Goal: Task Accomplishment & Management: Complete application form

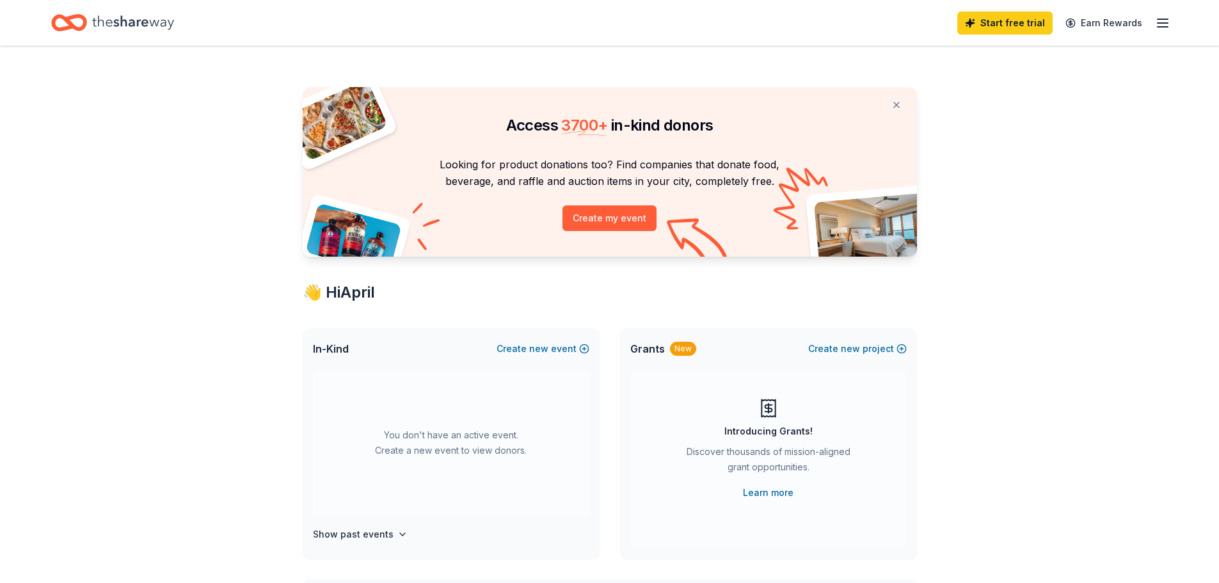
click at [125, 15] on icon "Home" at bounding box center [133, 23] width 82 height 26
click at [137, 24] on icon "Home" at bounding box center [133, 22] width 82 height 14
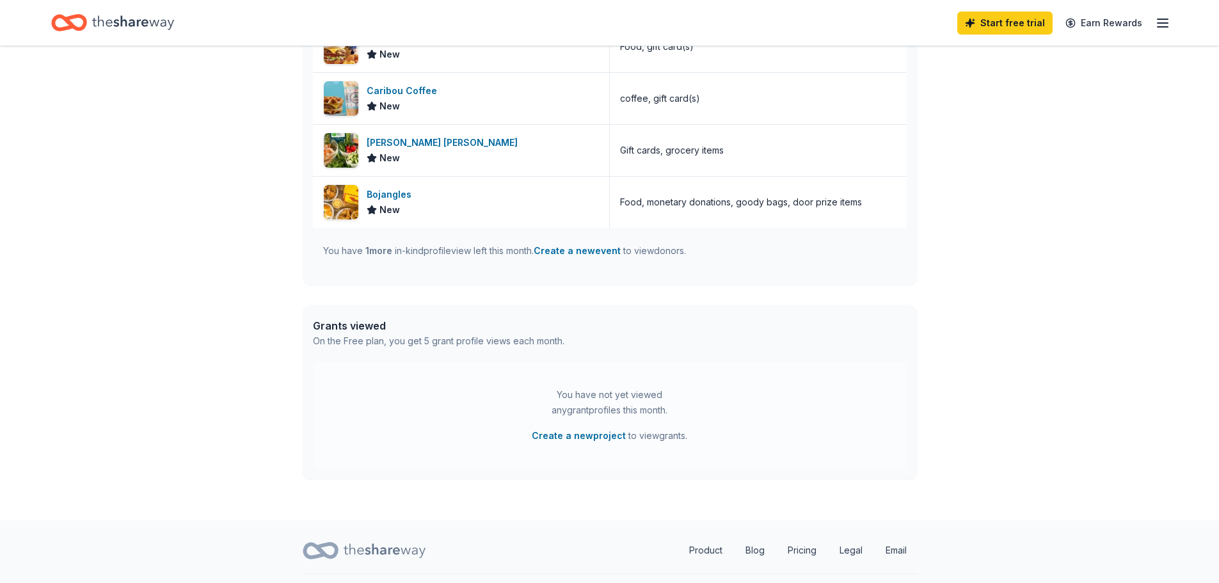
scroll to position [644, 0]
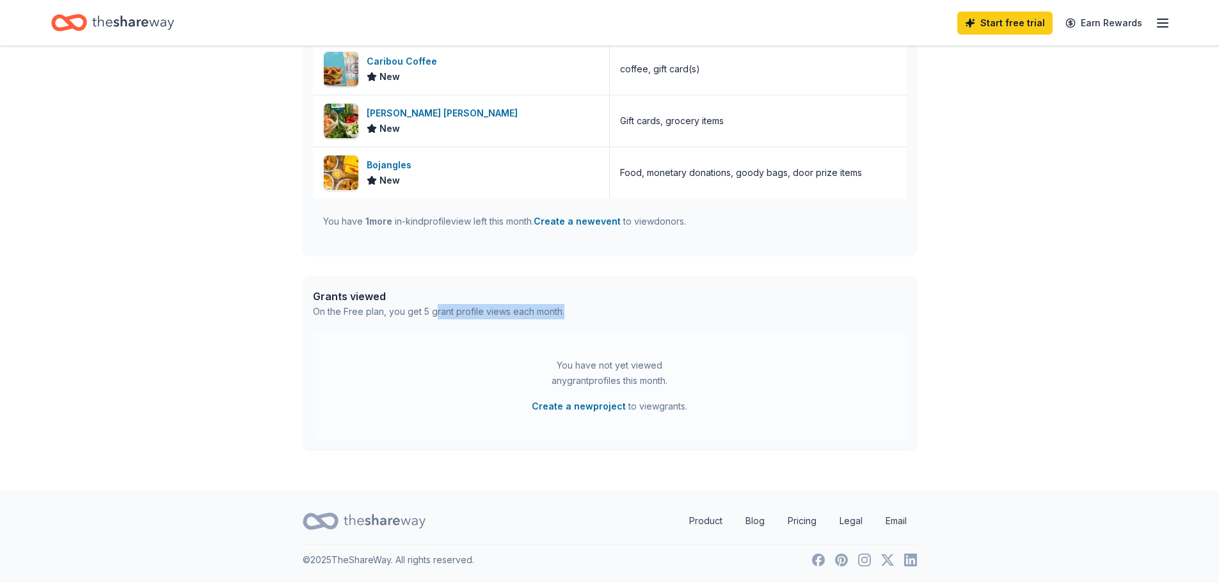
drag, startPoint x: 433, startPoint y: 305, endPoint x: 655, endPoint y: 326, distance: 223.7
click at [655, 326] on div "Grants viewed On the Free plan, you get 5 grant profile views each month." at bounding box center [610, 304] width 614 height 56
click at [654, 326] on div "Grants viewed On the Free plan, you get 5 grant profile views each month." at bounding box center [610, 304] width 614 height 56
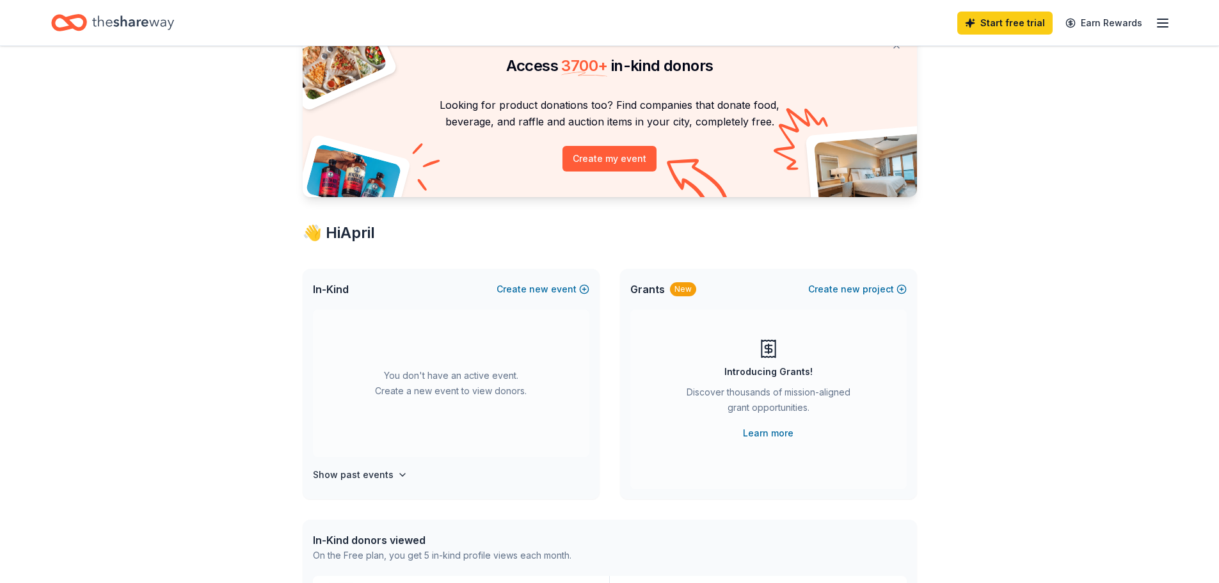
scroll to position [0, 0]
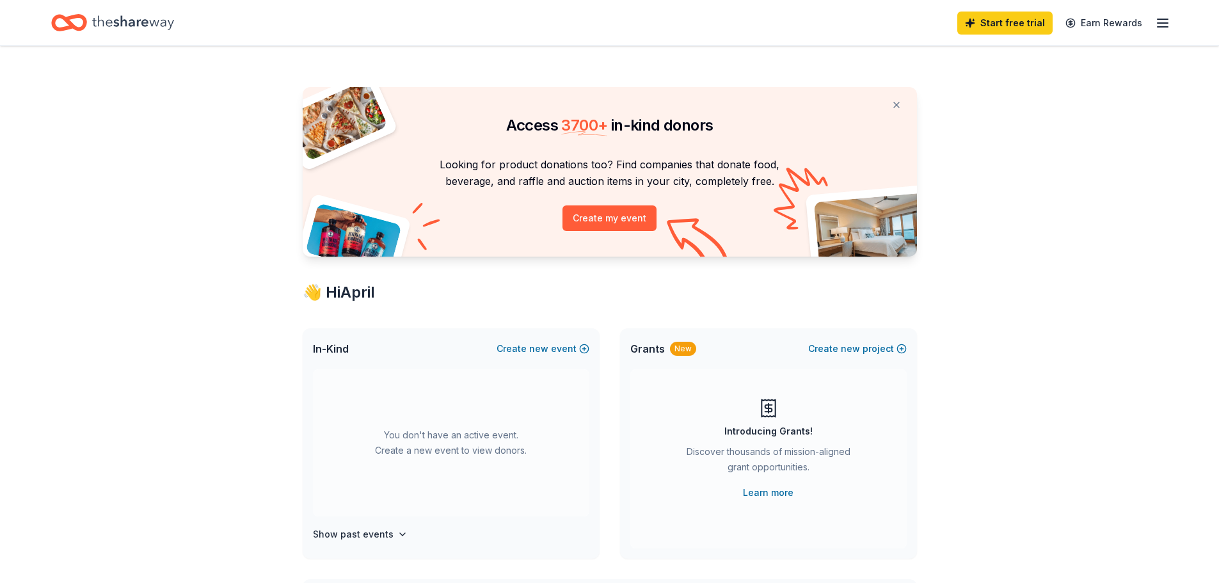
click at [1157, 20] on icon "button" at bounding box center [1162, 22] width 15 height 15
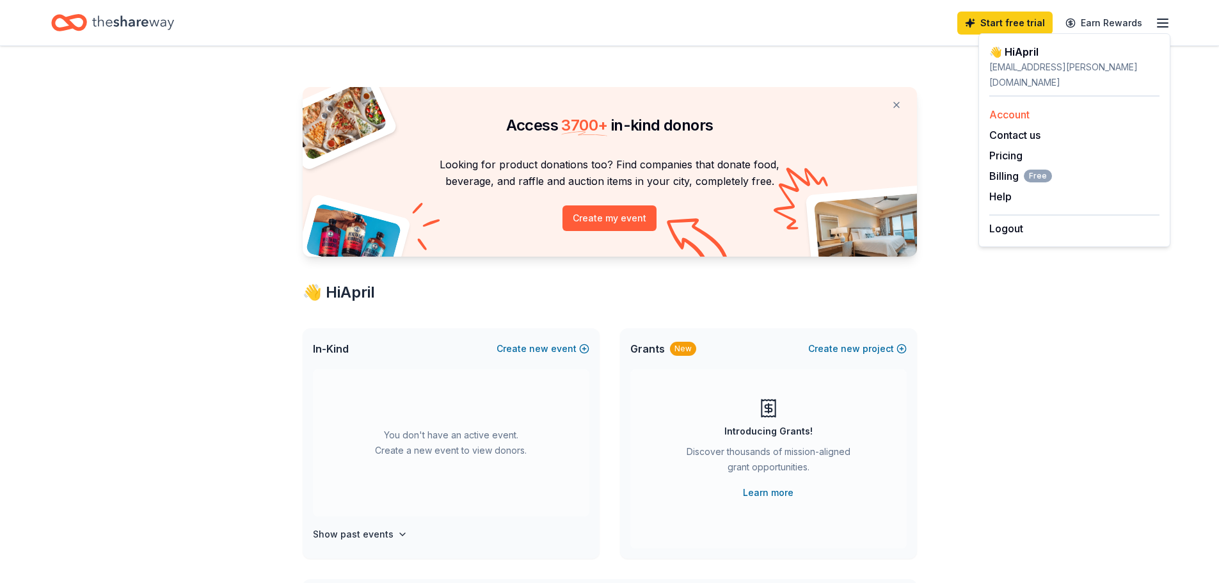
click at [1013, 108] on link "Account" at bounding box center [1009, 114] width 40 height 13
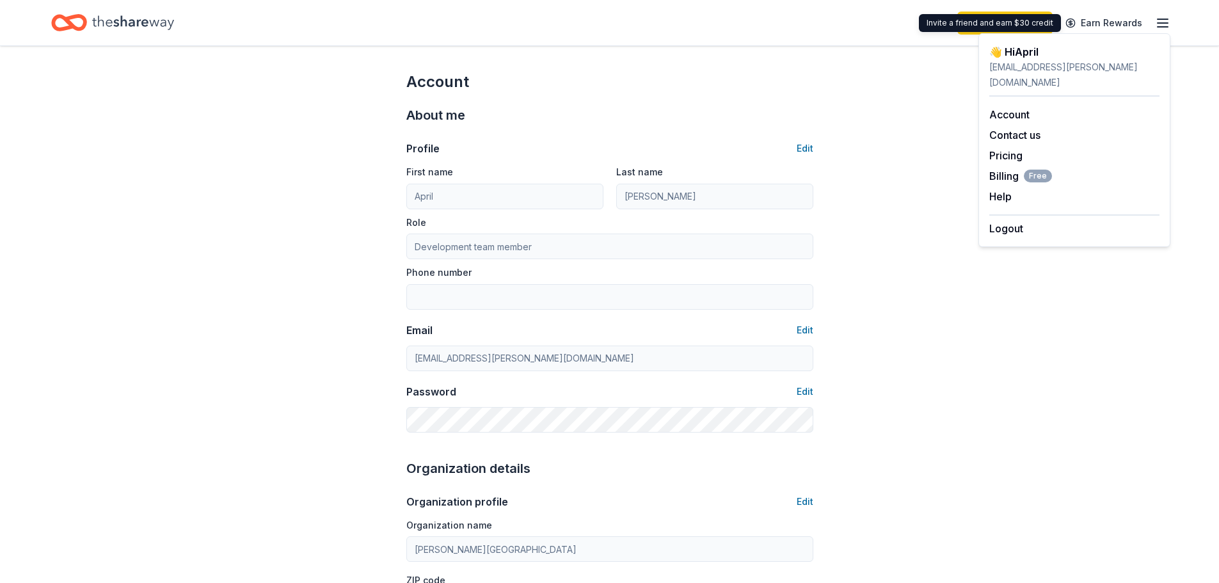
click at [1156, 25] on icon "button" at bounding box center [1162, 22] width 15 height 15
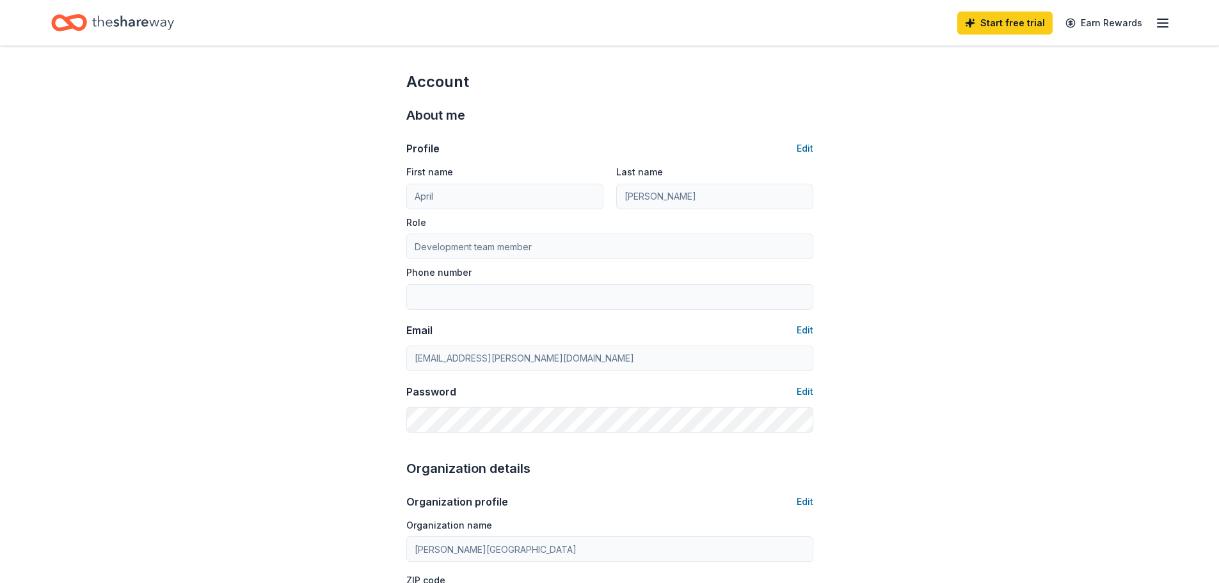
click at [145, 20] on icon "Home" at bounding box center [133, 22] width 82 height 14
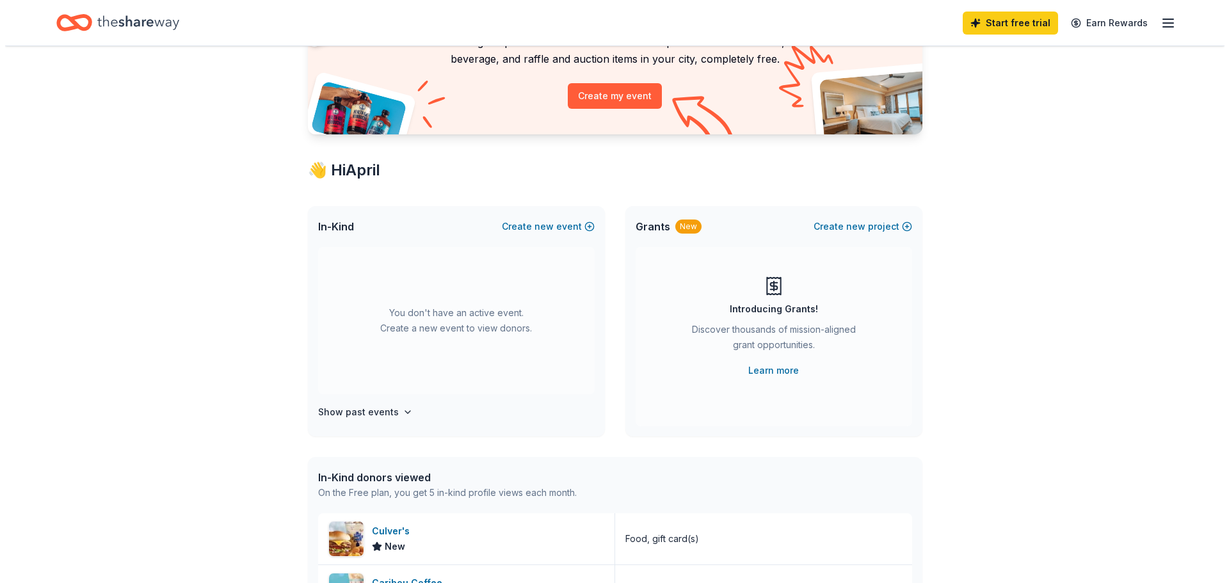
scroll to position [192, 0]
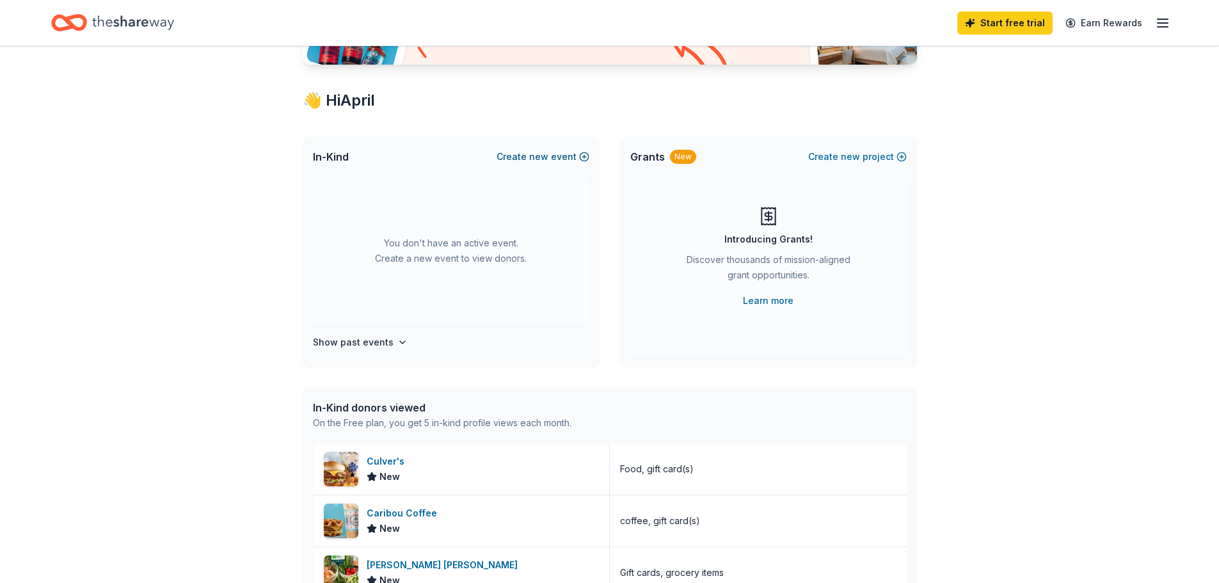
click at [524, 153] on button "Create new event" at bounding box center [543, 156] width 93 height 15
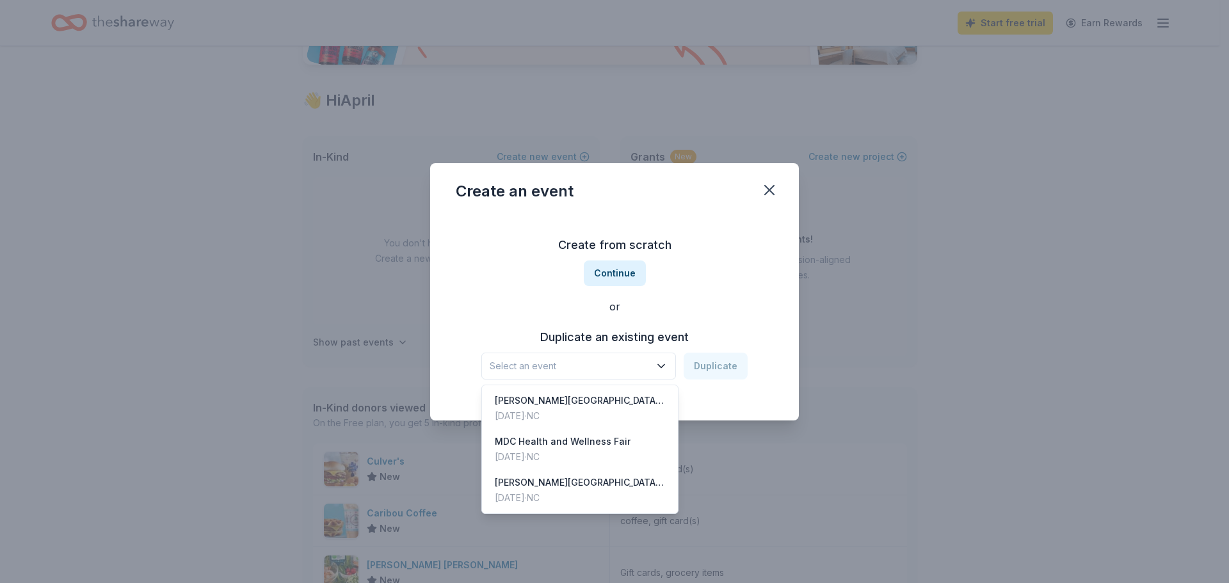
click at [646, 364] on span "Select an event" at bounding box center [570, 365] width 160 height 15
click at [628, 399] on div "[PERSON_NAME][GEOGRAPHIC_DATA] Farm Day 2025" at bounding box center [580, 400] width 170 height 15
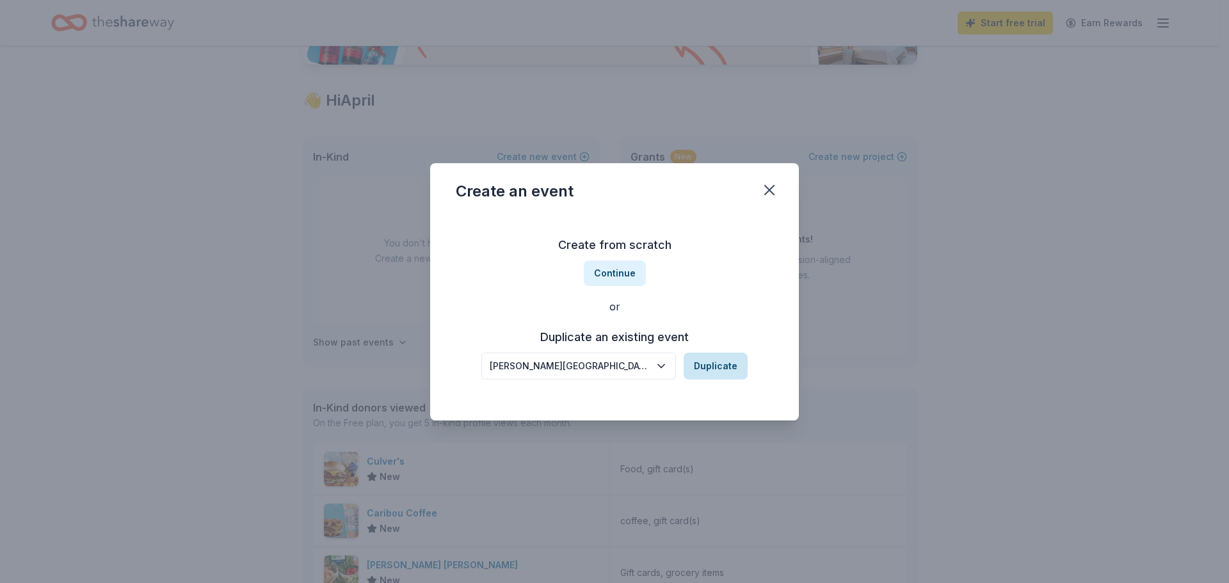
click at [725, 361] on button "Duplicate" at bounding box center [716, 366] width 64 height 27
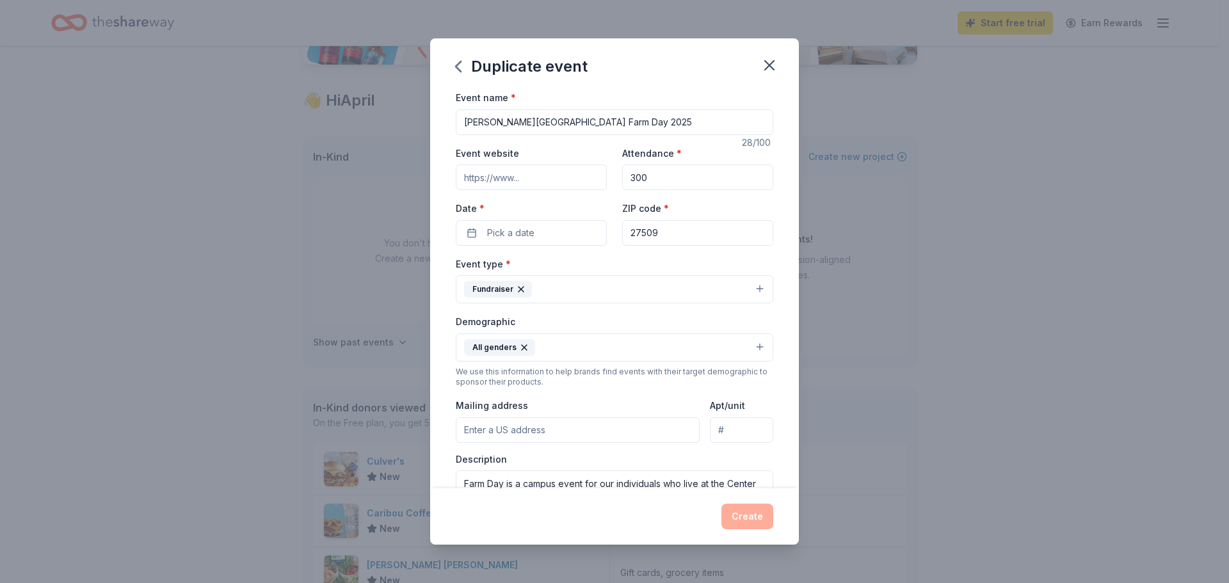
drag, startPoint x: 605, startPoint y: 118, endPoint x: 597, endPoint y: 118, distance: 8.3
click at [597, 118] on input "[PERSON_NAME][GEOGRAPHIC_DATA] Farm Day 2025" at bounding box center [614, 122] width 317 height 26
type input "[PERSON_NAME][GEOGRAPHIC_DATA] Day 2026"
click at [531, 184] on input "Event website" at bounding box center [531, 177] width 151 height 26
click at [559, 184] on input "Event website" at bounding box center [531, 177] width 151 height 26
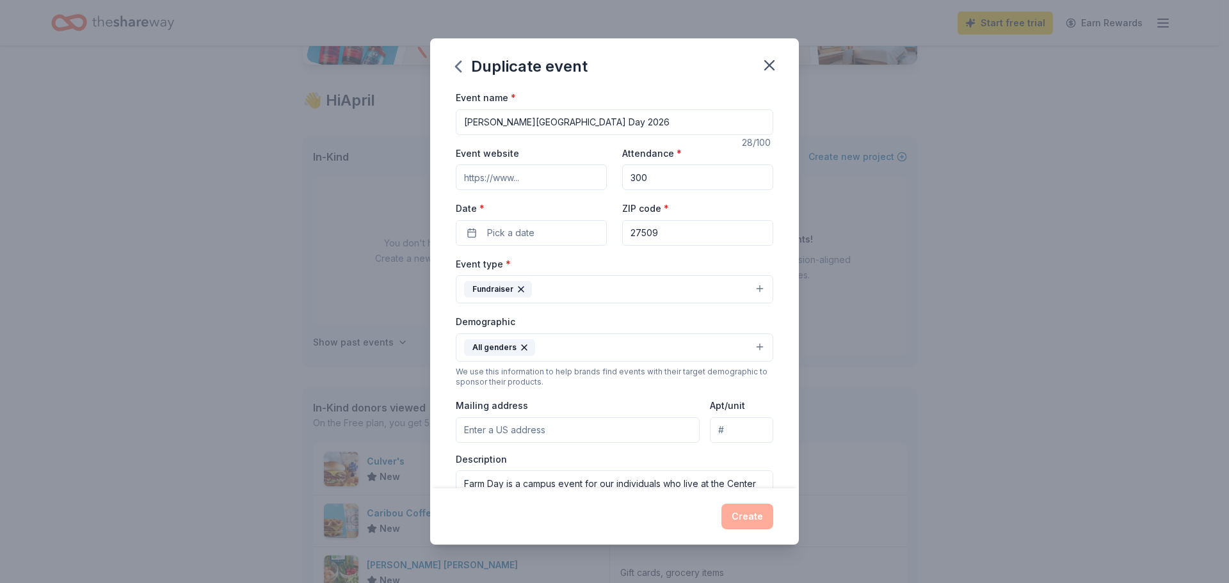
click at [559, 184] on input "Event website" at bounding box center [531, 177] width 151 height 26
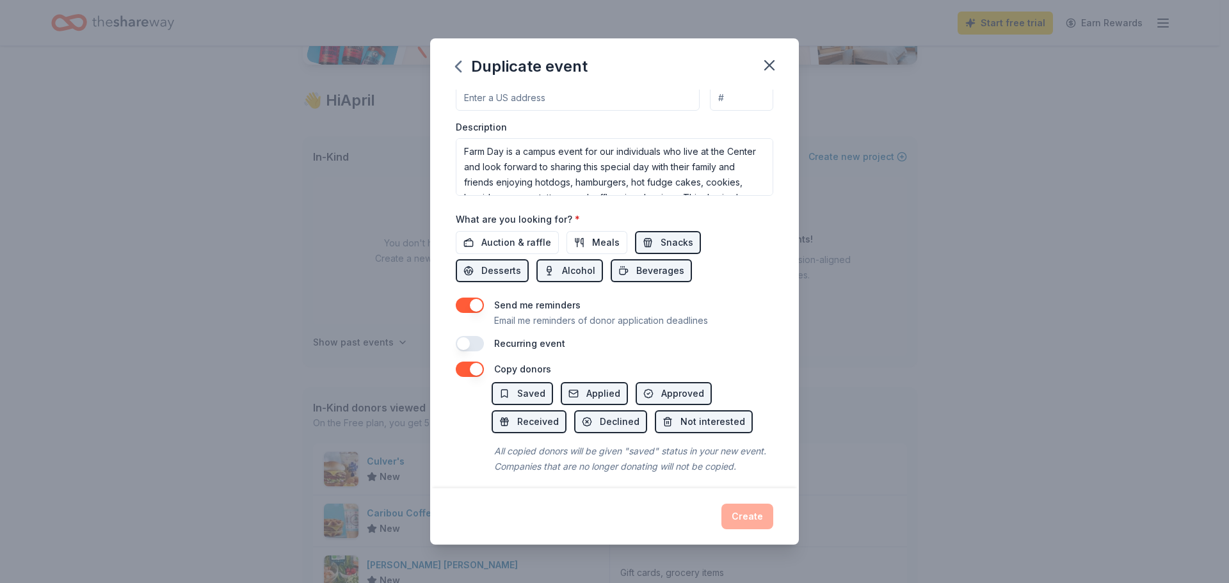
scroll to position [356, 0]
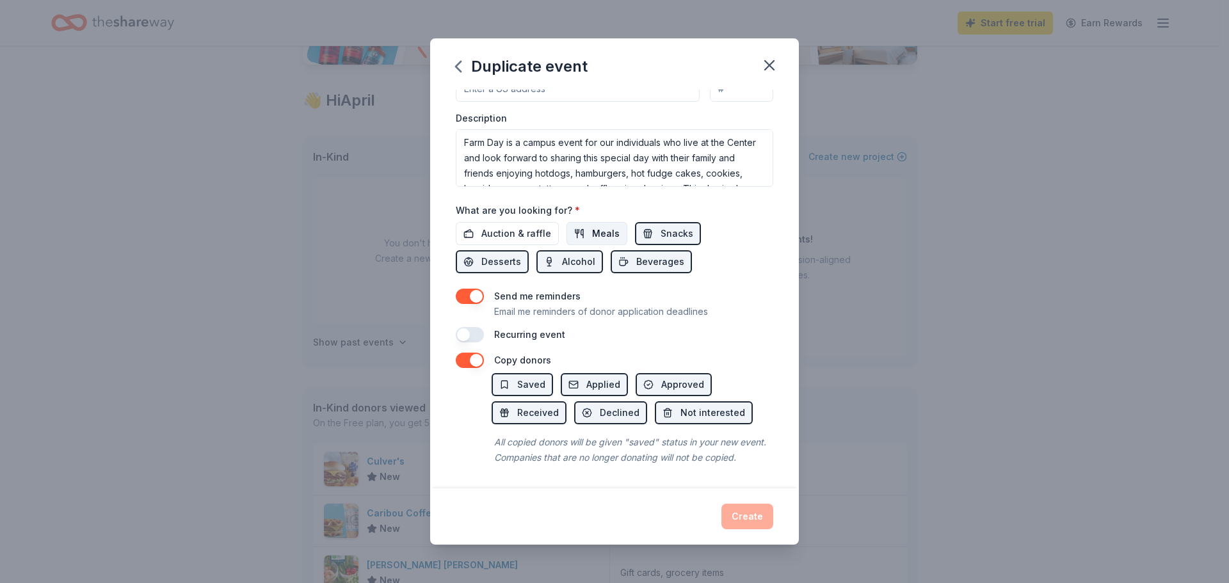
click at [598, 226] on span "Meals" at bounding box center [606, 233] width 28 height 15
click at [517, 226] on span "Auction & raffle" at bounding box center [516, 233] width 70 height 15
click at [588, 173] on div "Event name * [PERSON_NAME][GEOGRAPHIC_DATA] Day 2026 28 /100 Event website Atte…" at bounding box center [614, 45] width 317 height 594
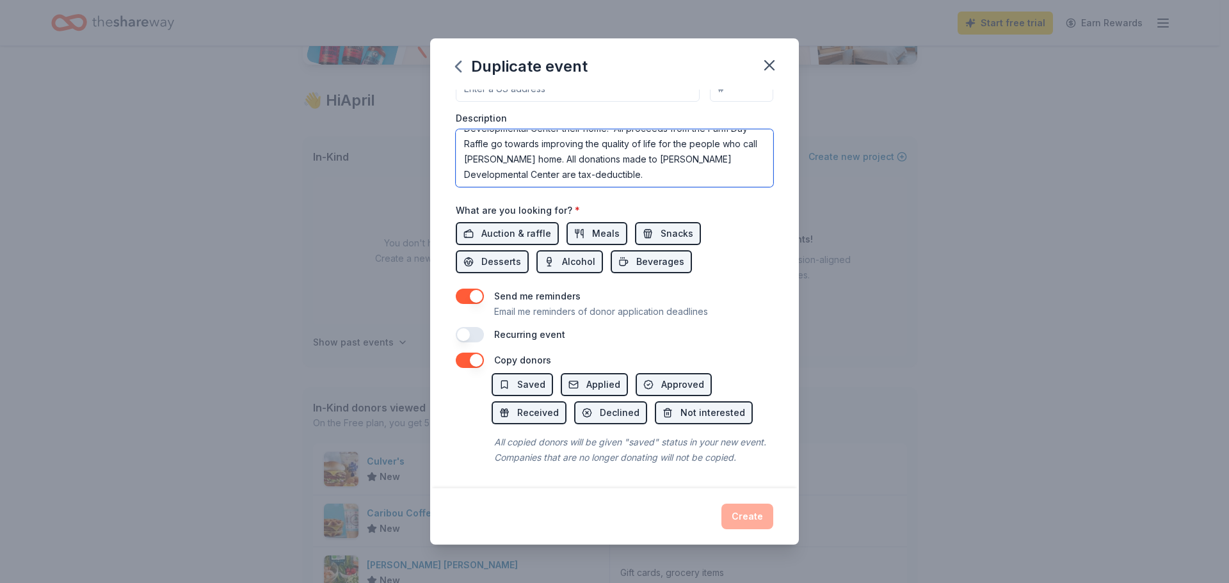
scroll to position [108, 0]
click at [742, 525] on div "Create" at bounding box center [614, 517] width 317 height 26
click at [466, 310] on div "Send me reminders Email me reminders of donor application deadlines Recurring e…" at bounding box center [614, 316] width 317 height 54
click at [479, 289] on button "button" at bounding box center [470, 296] width 28 height 15
click at [466, 289] on button "button" at bounding box center [470, 296] width 28 height 15
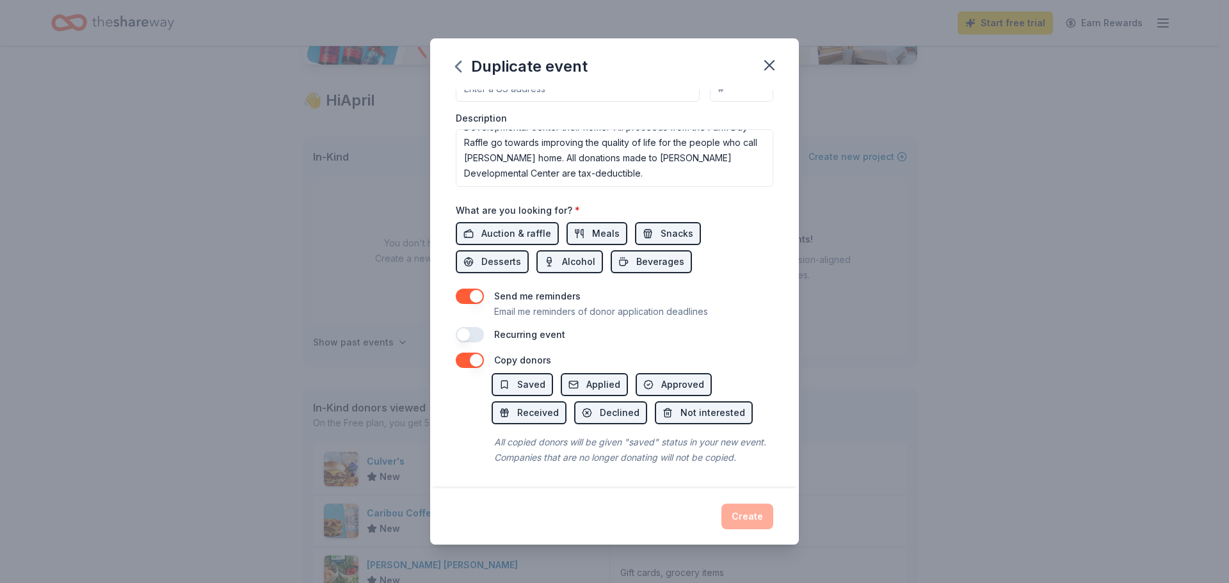
click at [465, 353] on button "button" at bounding box center [470, 360] width 28 height 15
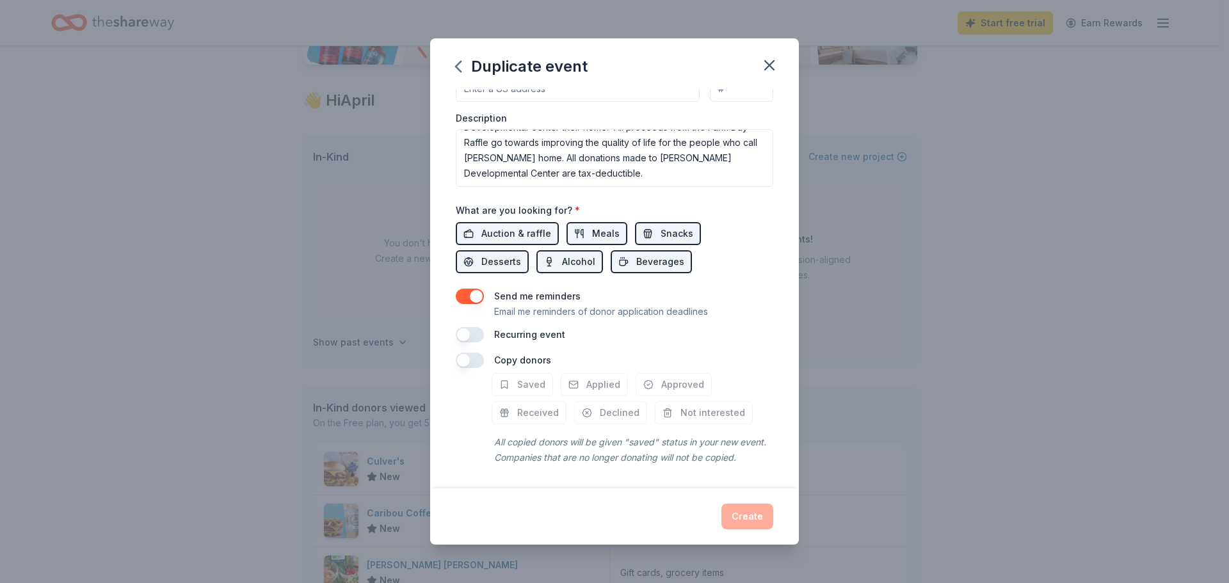
click at [465, 353] on button "button" at bounding box center [470, 360] width 28 height 15
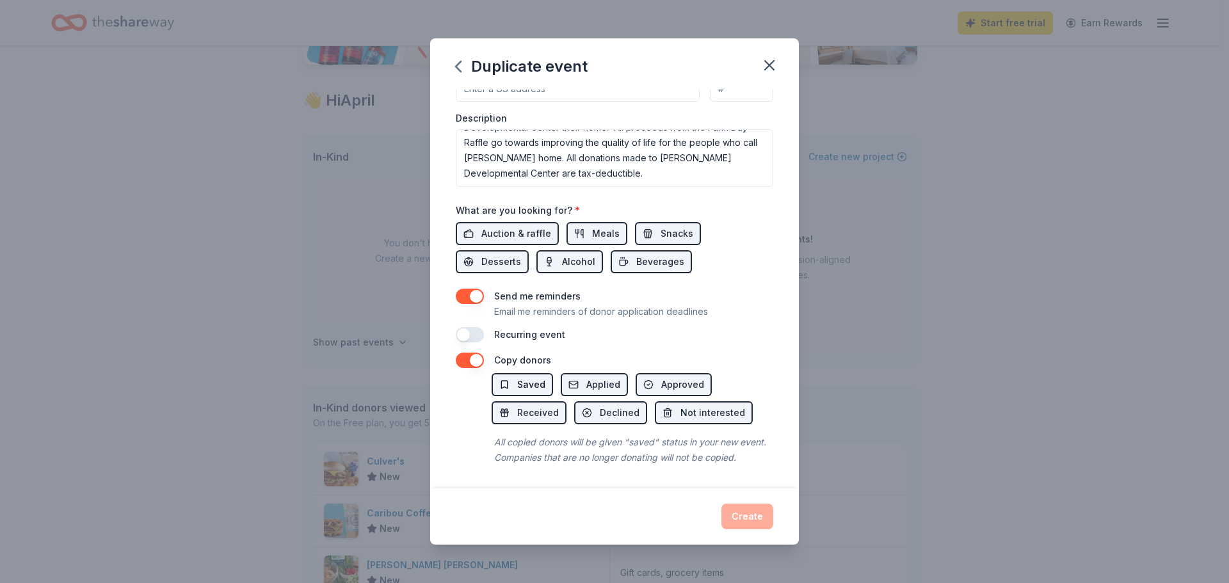
click at [495, 373] on button "Saved" at bounding box center [522, 384] width 61 height 23
click at [591, 377] on span "Applied" at bounding box center [603, 384] width 34 height 15
click at [653, 373] on button "Approved" at bounding box center [674, 384] width 76 height 23
click at [664, 401] on button "Not interested" at bounding box center [704, 412] width 98 height 23
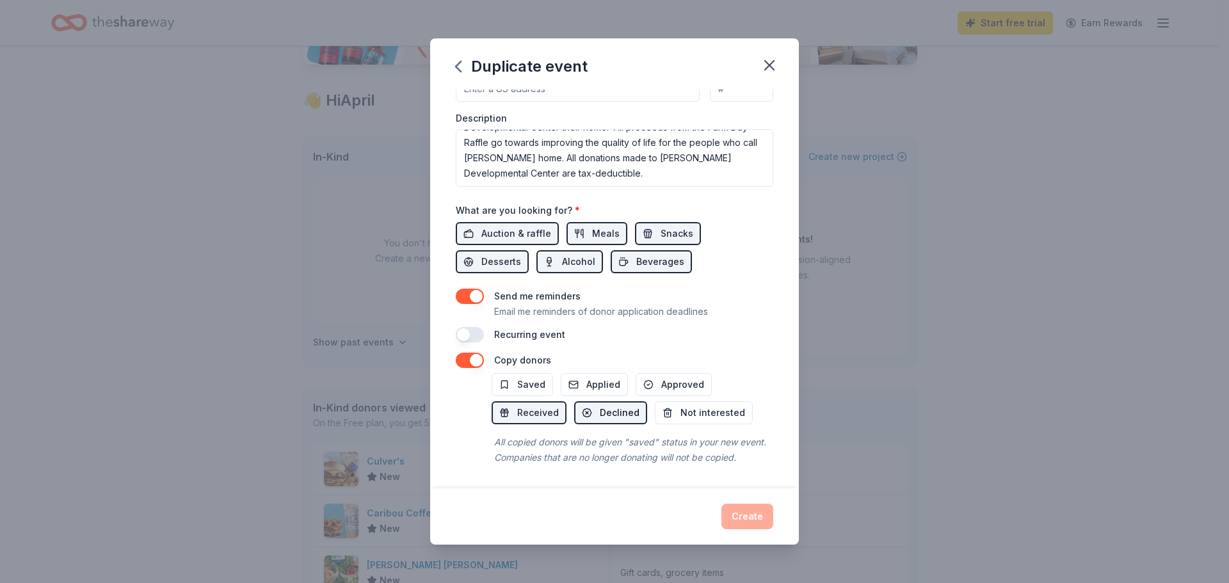
click at [593, 401] on button "Declined" at bounding box center [610, 412] width 73 height 23
drag, startPoint x: 528, startPoint y: 400, endPoint x: 618, endPoint y: 412, distance: 91.1
click at [529, 405] on span "Received" at bounding box center [538, 412] width 42 height 15
click at [692, 405] on span "Not interested" at bounding box center [712, 412] width 65 height 15
click at [759, 513] on div "Create" at bounding box center [614, 517] width 317 height 26
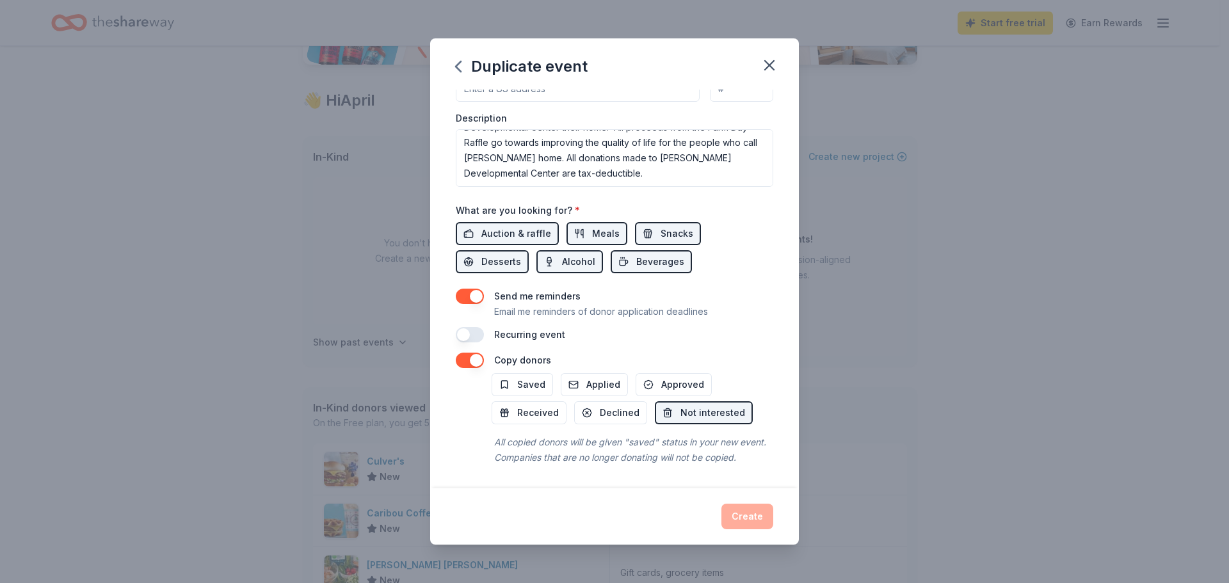
drag, startPoint x: 645, startPoint y: 467, endPoint x: 650, endPoint y: 451, distance: 16.2
click at [646, 465] on div "All copied donors will be given "saved" status in your new event. Companies tha…" at bounding box center [633, 450] width 282 height 36
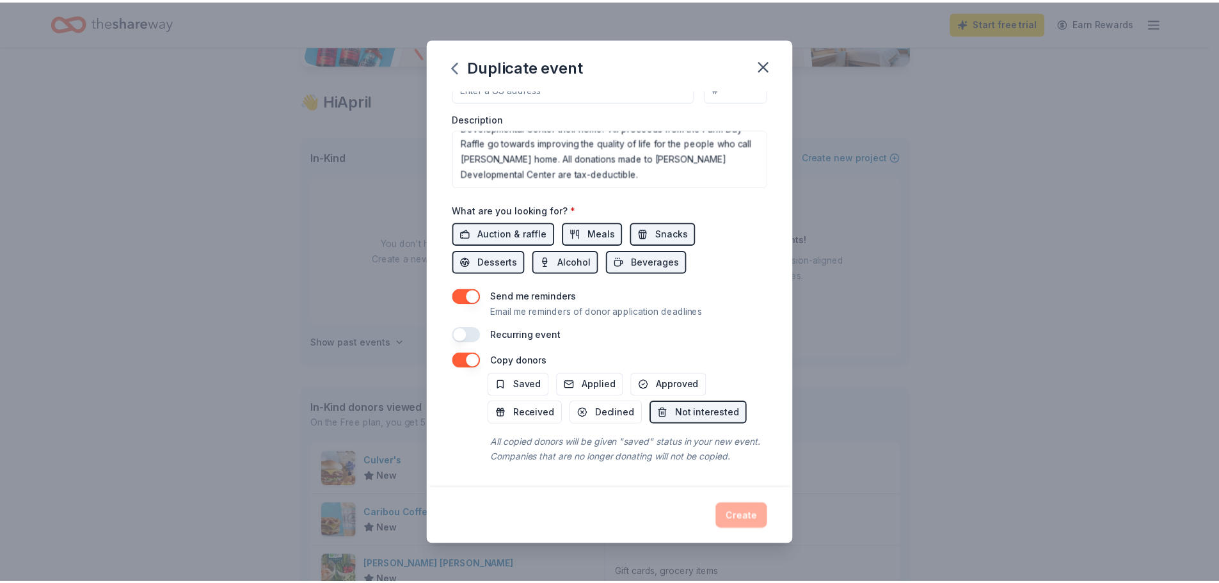
scroll to position [0, 0]
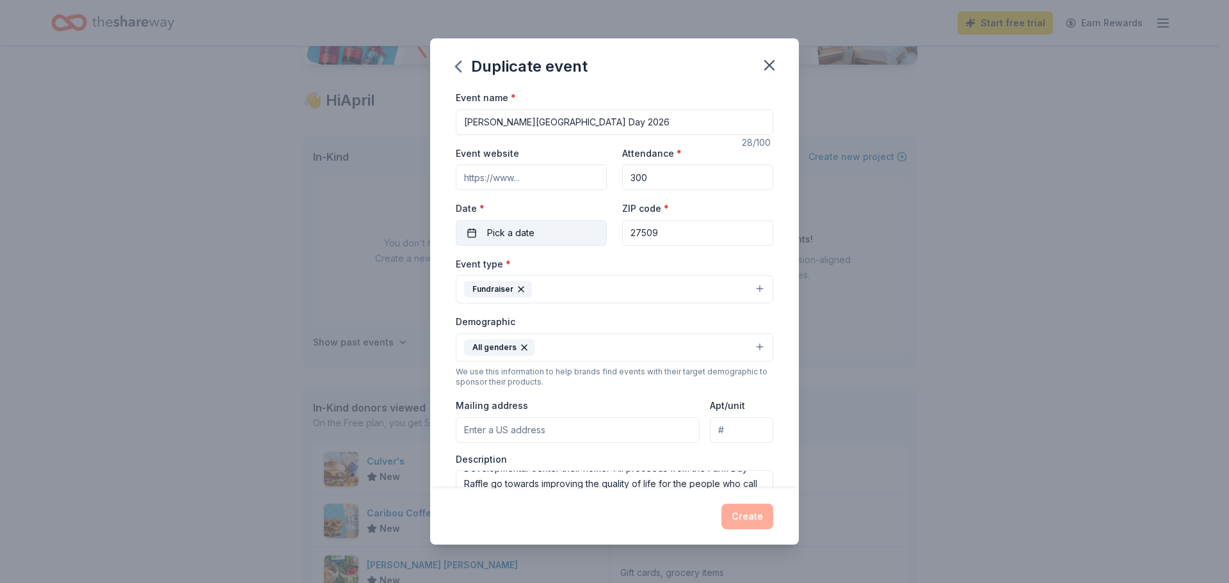
click at [491, 227] on span "Pick a date" at bounding box center [510, 232] width 47 height 15
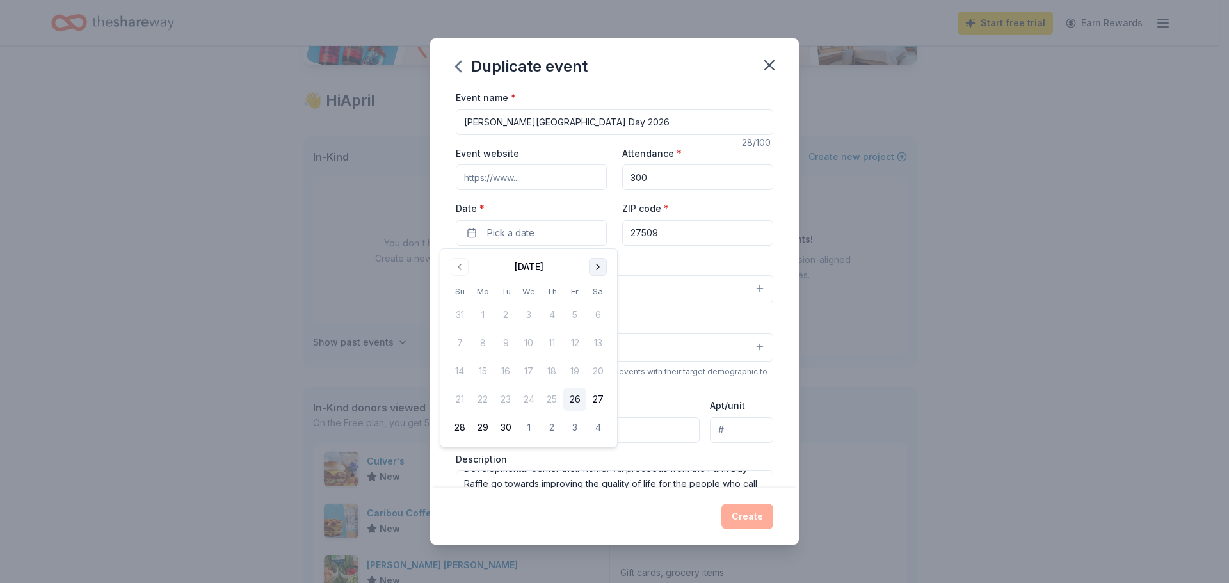
click at [602, 264] on button "Go to next month" at bounding box center [598, 267] width 18 height 18
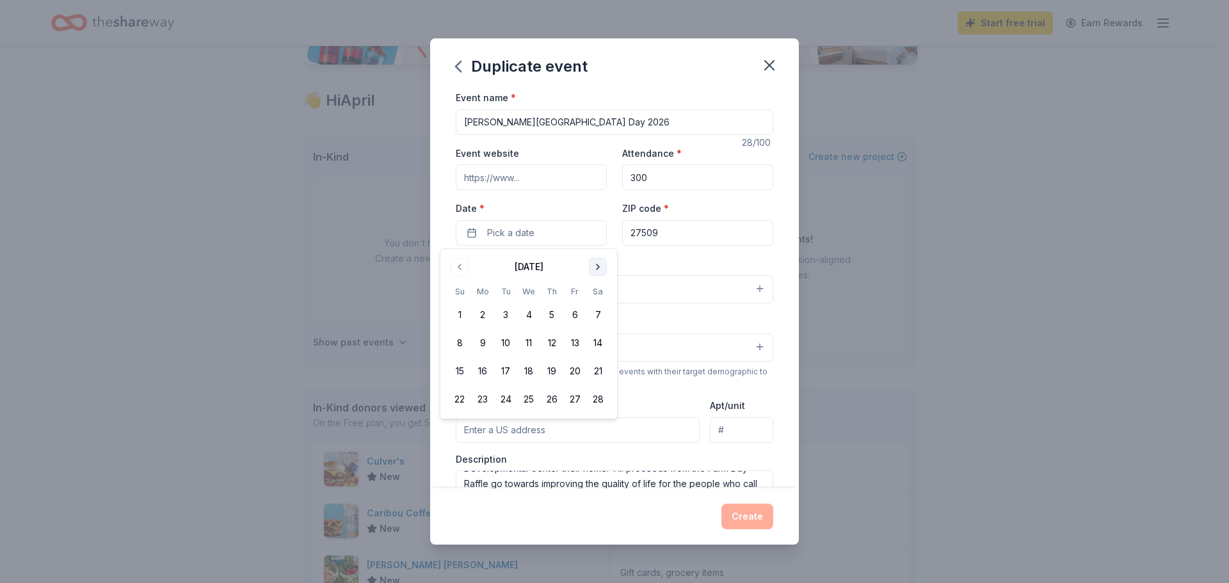
click at [602, 264] on button "Go to next month" at bounding box center [598, 267] width 18 height 18
click at [601, 264] on button "Go to next month" at bounding box center [598, 267] width 18 height 18
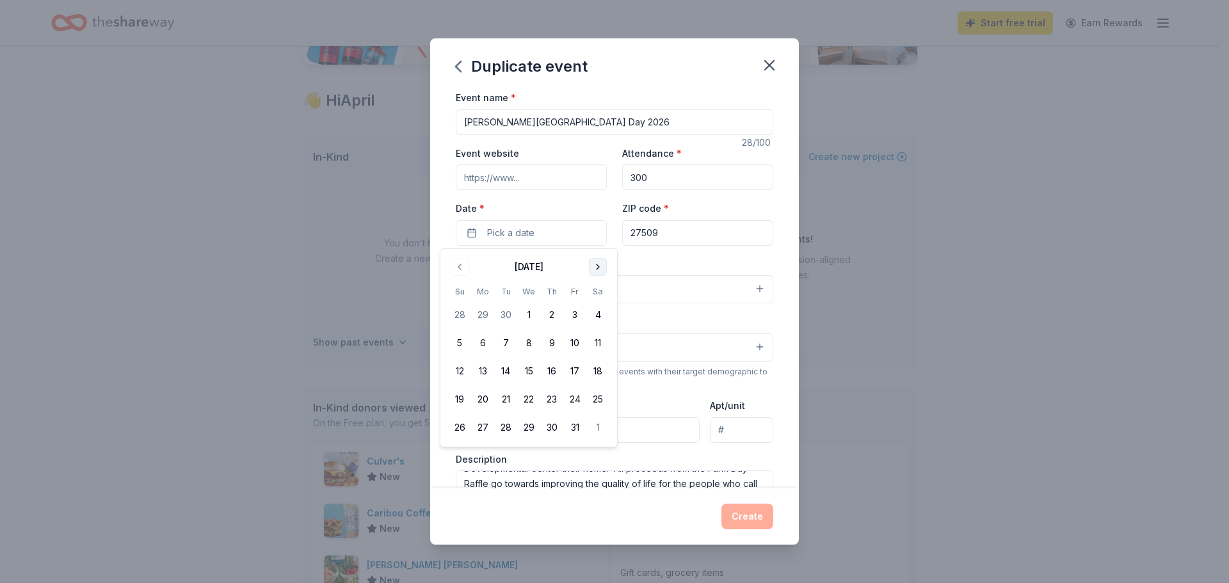
click at [601, 264] on button "Go to next month" at bounding box center [598, 267] width 18 height 18
click at [467, 269] on button "Go to previous month" at bounding box center [460, 267] width 18 height 18
click at [527, 429] on button "30" at bounding box center [528, 427] width 23 height 23
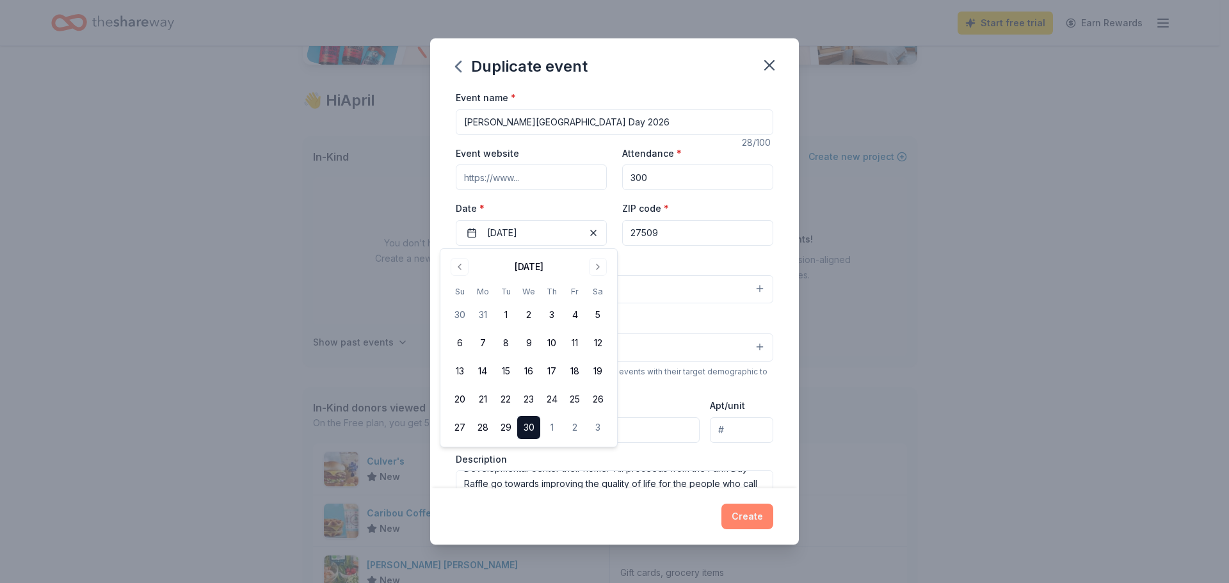
click at [749, 510] on button "Create" at bounding box center [747, 517] width 52 height 26
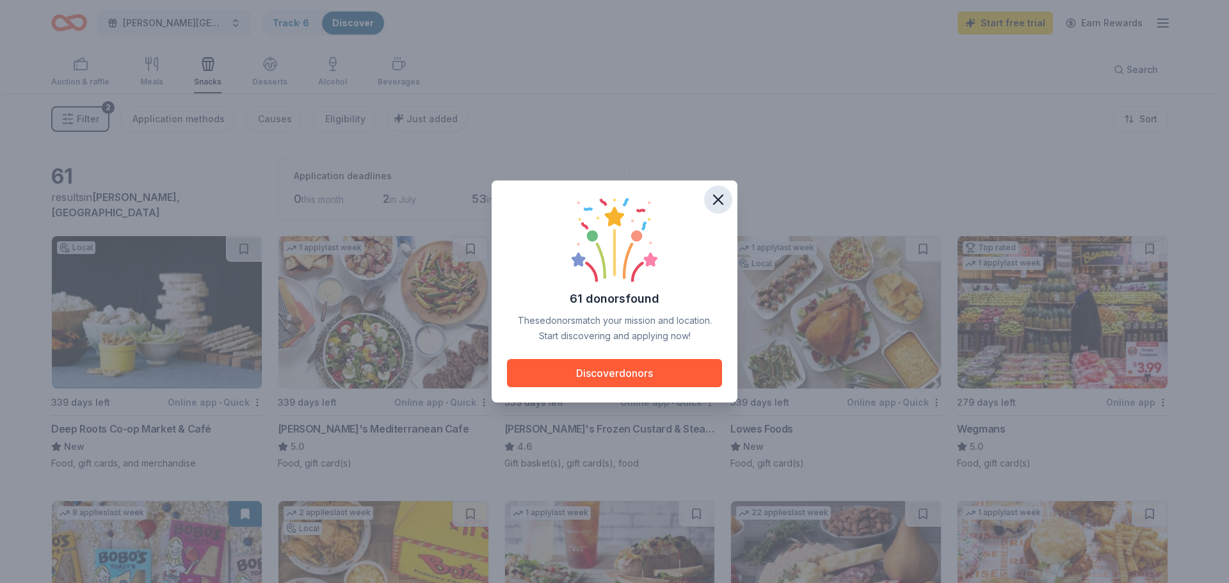
click at [717, 207] on icon "button" at bounding box center [718, 200] width 18 height 18
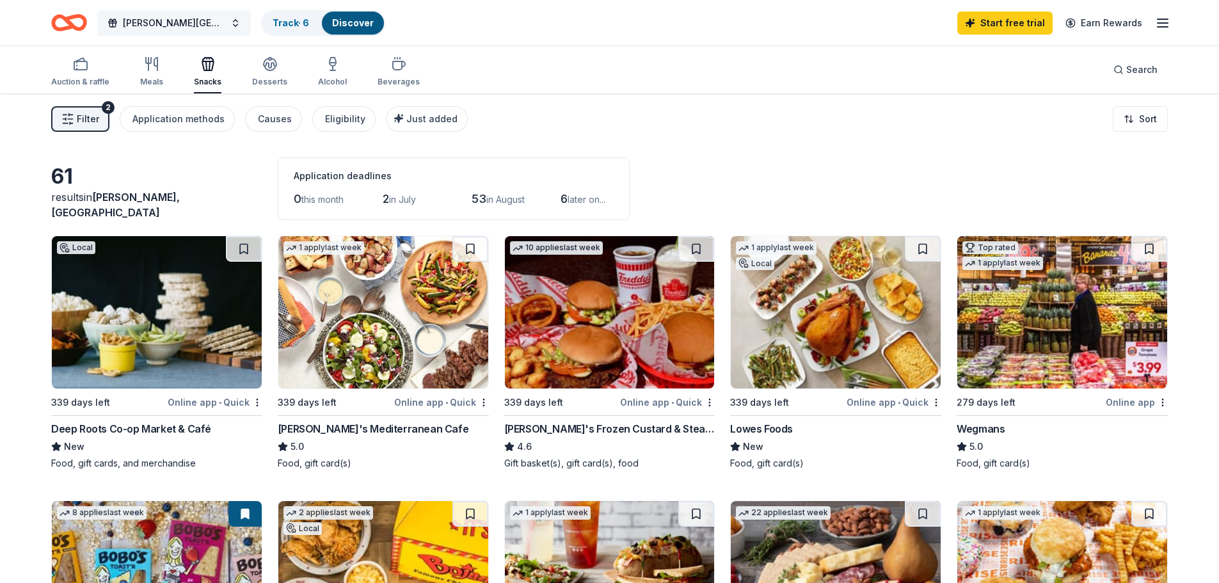
click at [232, 22] on button "[PERSON_NAME][GEOGRAPHIC_DATA] Day 2026" at bounding box center [174, 23] width 154 height 26
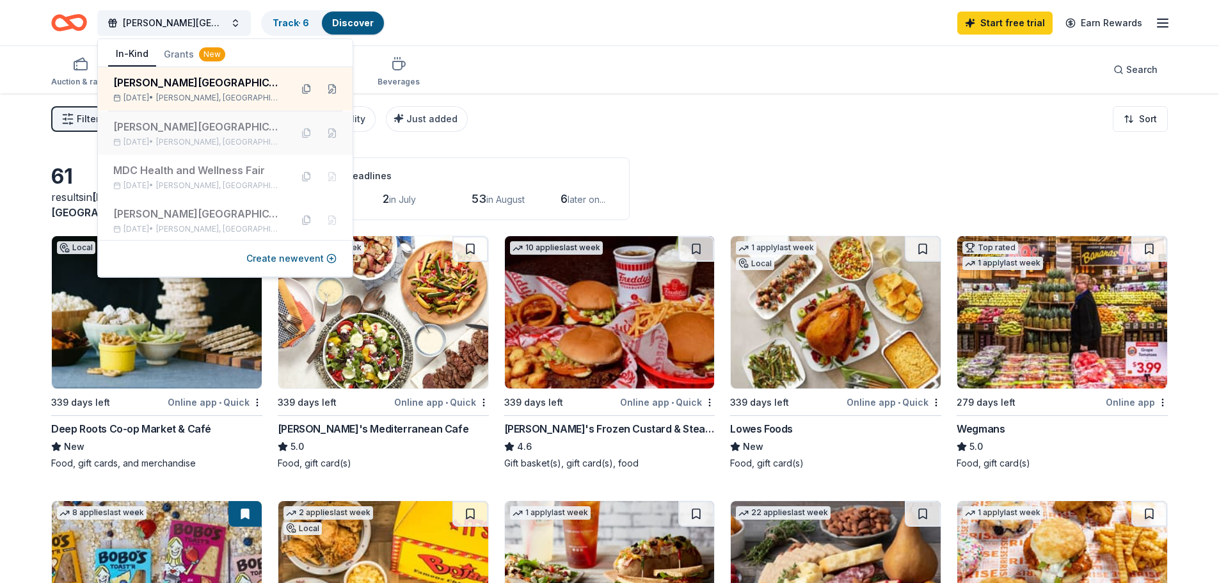
click at [234, 129] on div "[PERSON_NAME][GEOGRAPHIC_DATA] Farm Day 2025" at bounding box center [197, 126] width 168 height 15
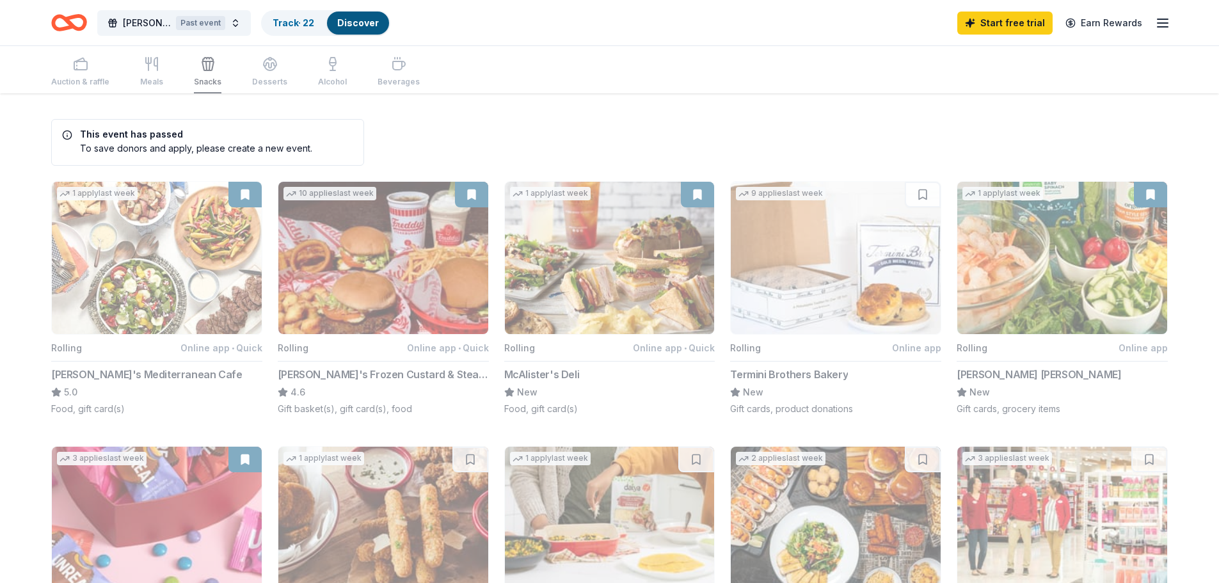
click at [653, 243] on button "1 apply last week Rolling Online app • Quick [PERSON_NAME] Deli New Food, gift …" at bounding box center [609, 298] width 211 height 234
click at [696, 195] on button "1 apply last week Rolling Online app • Quick [PERSON_NAME] Deli New Food, gift …" at bounding box center [609, 298] width 211 height 234
click at [305, 23] on link "Track · 22" at bounding box center [294, 22] width 42 height 11
click at [348, 20] on link "Discover" at bounding box center [358, 22] width 42 height 11
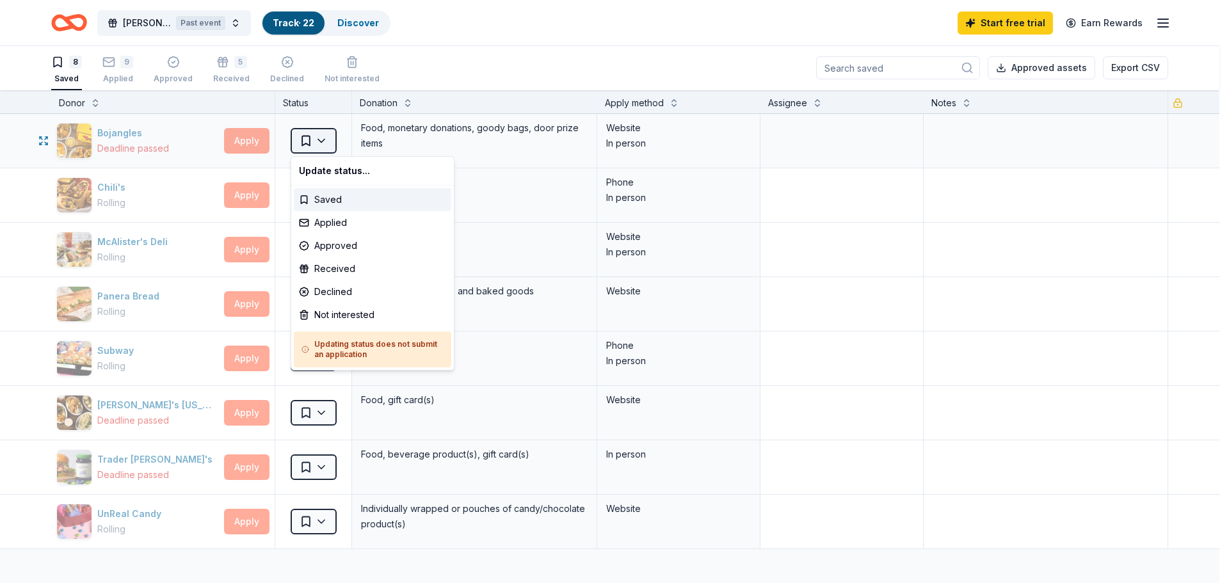
click at [328, 139] on html "[PERSON_NAME][GEOGRAPHIC_DATA] Day 2025 Past event Track · 22 Discover Start fr…" at bounding box center [614, 290] width 1229 height 583
click at [324, 139] on html "[PERSON_NAME][GEOGRAPHIC_DATA] Day 2025 Past event Track · 22 Discover Start fr…" at bounding box center [609, 290] width 1219 height 583
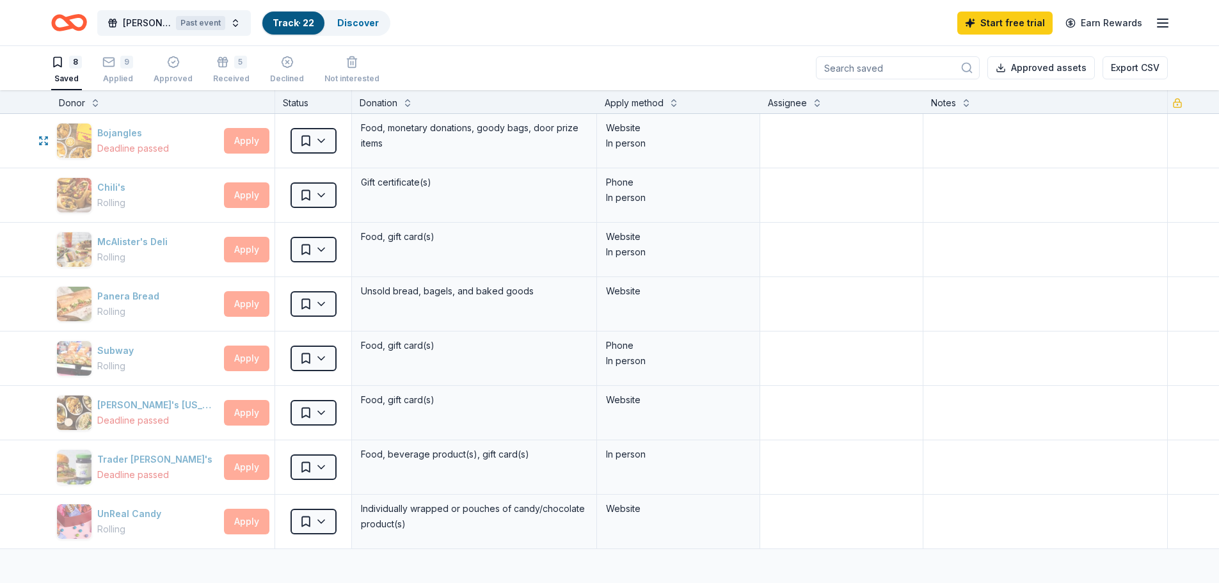
click at [324, 139] on html "[PERSON_NAME][GEOGRAPHIC_DATA] Day 2025 Past event Track · 22 Discover Start fr…" at bounding box center [609, 290] width 1219 height 583
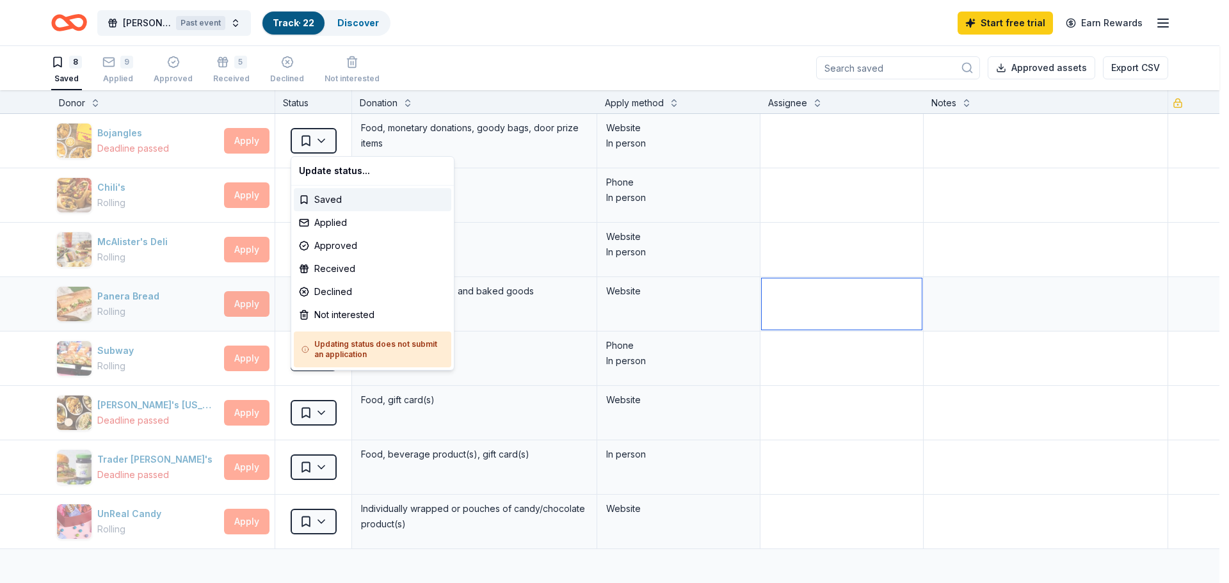
click at [803, 302] on html "[PERSON_NAME][GEOGRAPHIC_DATA] Day 2025 Past event Track · 22 Discover Start fr…" at bounding box center [614, 290] width 1229 height 583
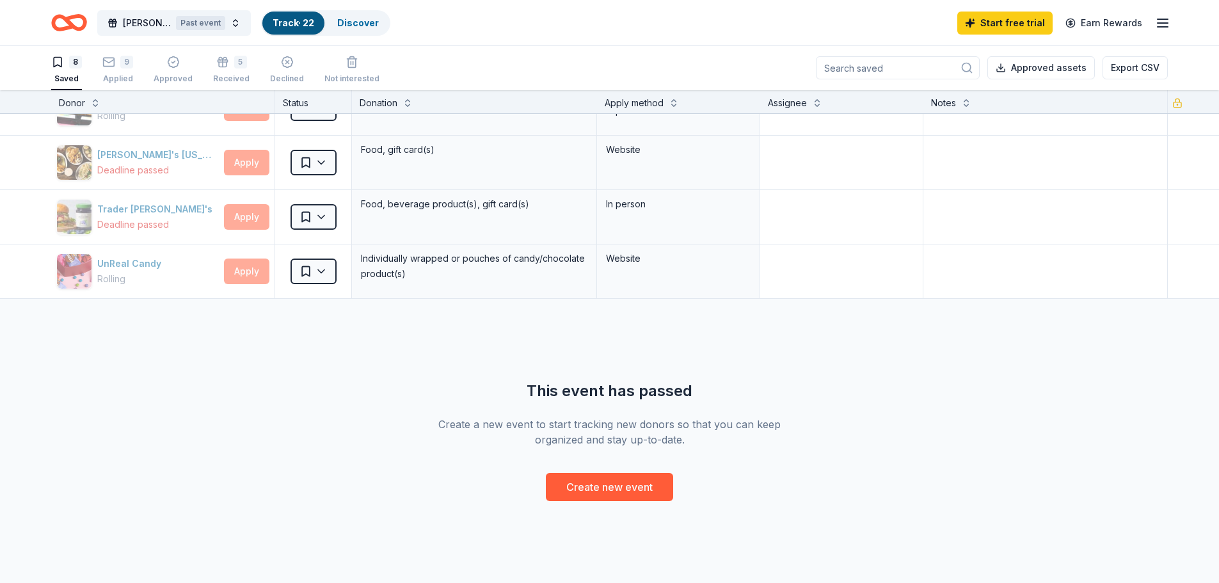
scroll to position [0, 0]
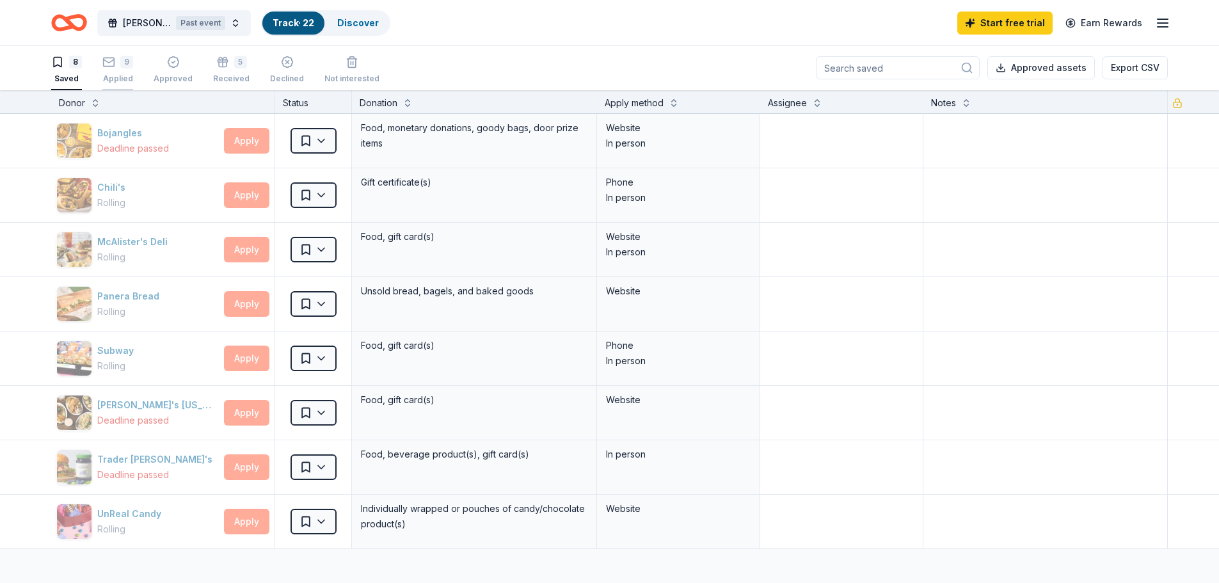
click at [120, 67] on div "9" at bounding box center [126, 62] width 13 height 13
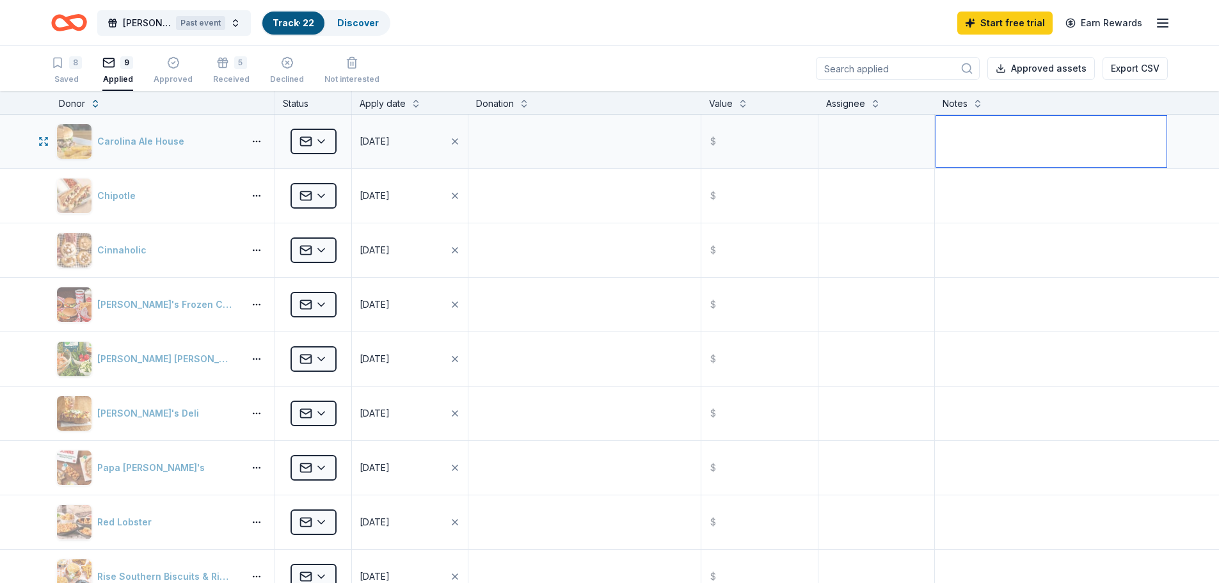
click at [983, 146] on textarea at bounding box center [1051, 141] width 230 height 51
click at [319, 140] on html "[PERSON_NAME][GEOGRAPHIC_DATA] Day 2025 Past event Track · 22 Discover Start fr…" at bounding box center [609, 291] width 1219 height 583
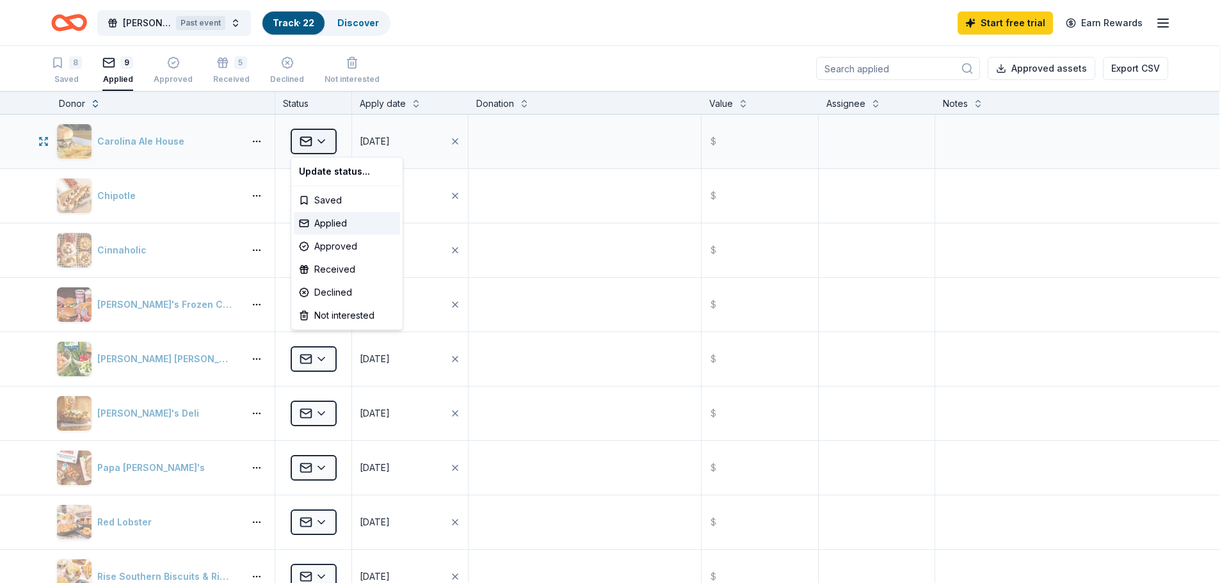
click at [319, 140] on html "[PERSON_NAME][GEOGRAPHIC_DATA] Day 2025 Past event Track · 22 Discover Start fr…" at bounding box center [614, 291] width 1229 height 583
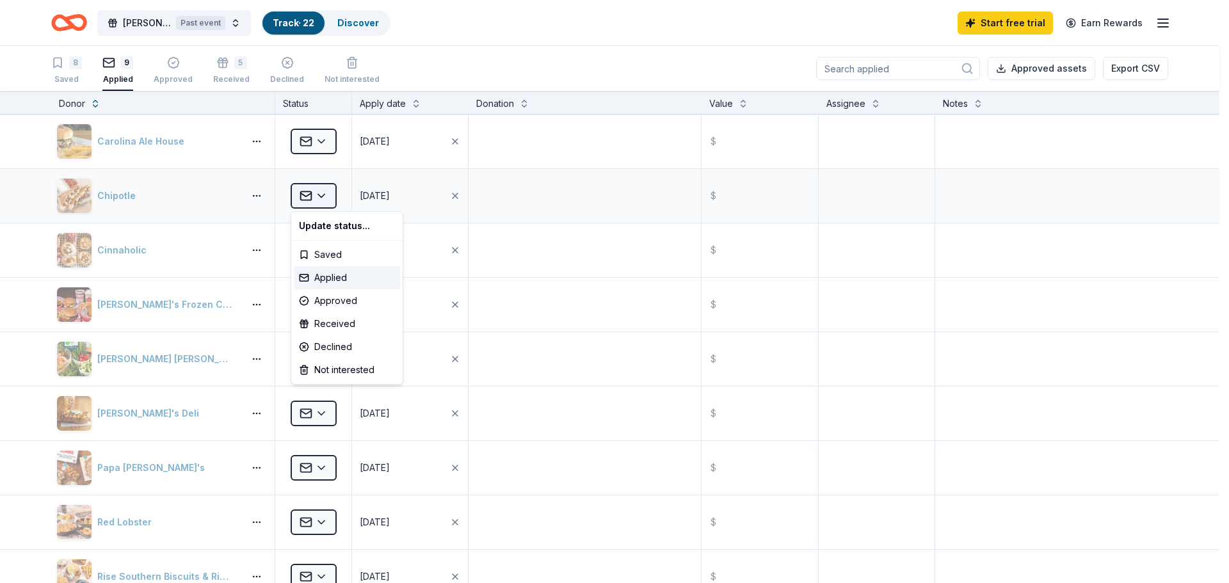
click at [328, 192] on html "[PERSON_NAME][GEOGRAPHIC_DATA] Day 2025 Past event Track · 22 Discover Start fr…" at bounding box center [614, 291] width 1229 height 583
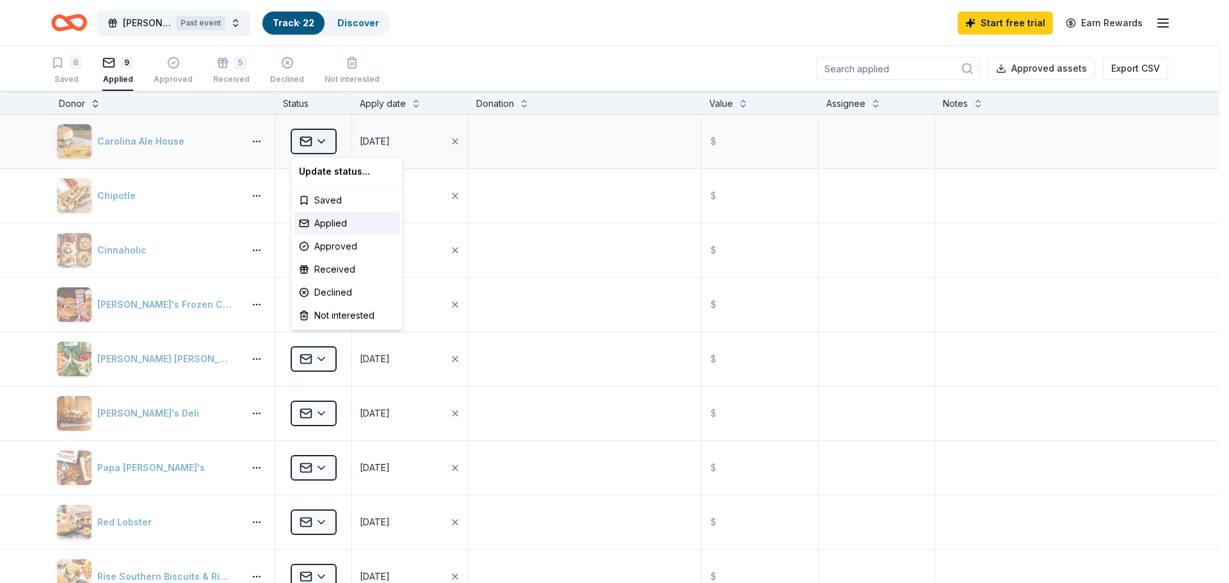
click at [314, 143] on html "[PERSON_NAME][GEOGRAPHIC_DATA] Day 2025 Past event Track · 22 Discover Start fr…" at bounding box center [614, 291] width 1229 height 583
click at [323, 142] on html "[PERSON_NAME][GEOGRAPHIC_DATA] Day 2025 Past event Track · 22 Discover Start fr…" at bounding box center [614, 291] width 1229 height 583
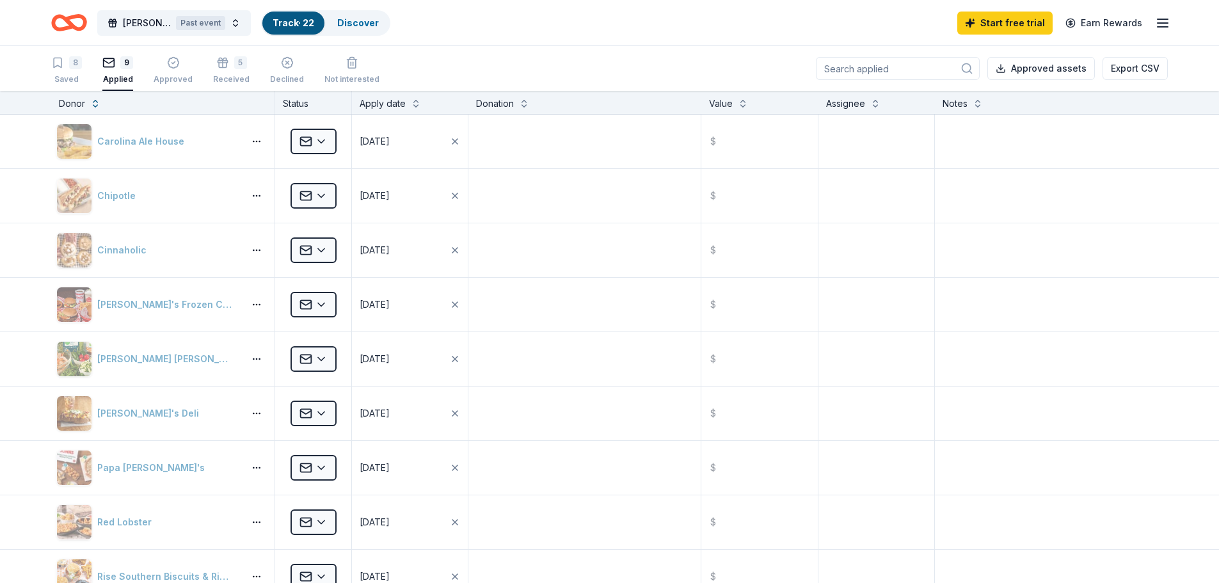
click at [1178, 19] on div "[PERSON_NAME][GEOGRAPHIC_DATA] Day 2025 Past event Track · 22 Discover Start fr…" at bounding box center [609, 22] width 1219 height 45
click at [1174, 21] on div "[PERSON_NAME][GEOGRAPHIC_DATA] Day 2025 Past event Track · 22 Discover Start fr…" at bounding box center [609, 22] width 1219 height 45
click at [1169, 26] on icon "button" at bounding box center [1162, 22] width 15 height 15
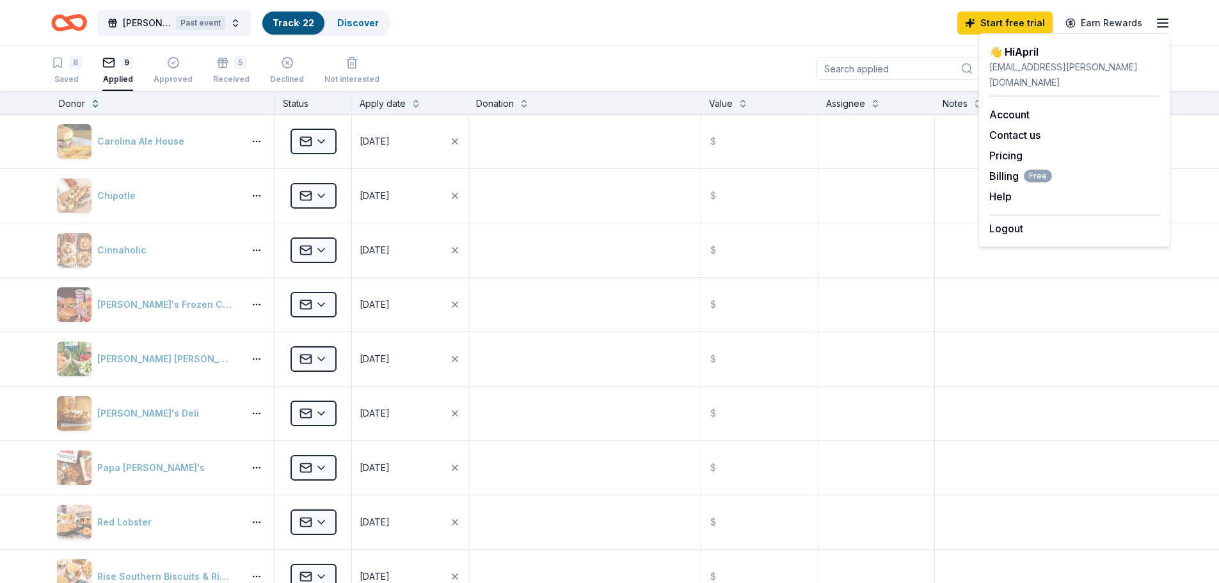
click at [1036, 214] on div "Logout" at bounding box center [1074, 225] width 170 height 22
click at [1001, 221] on button "Logout" at bounding box center [1006, 228] width 34 height 15
